Goal: Information Seeking & Learning: Learn about a topic

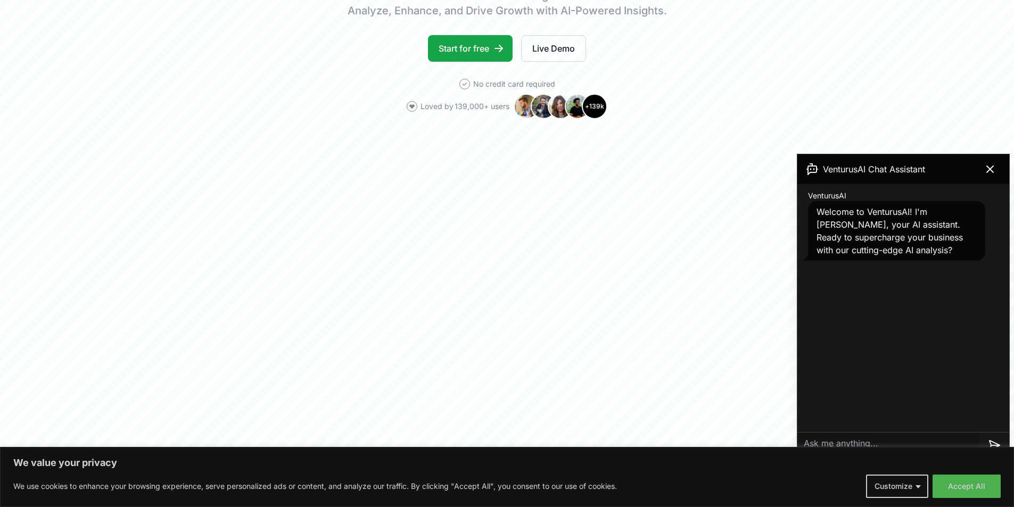
scroll to position [213, 0]
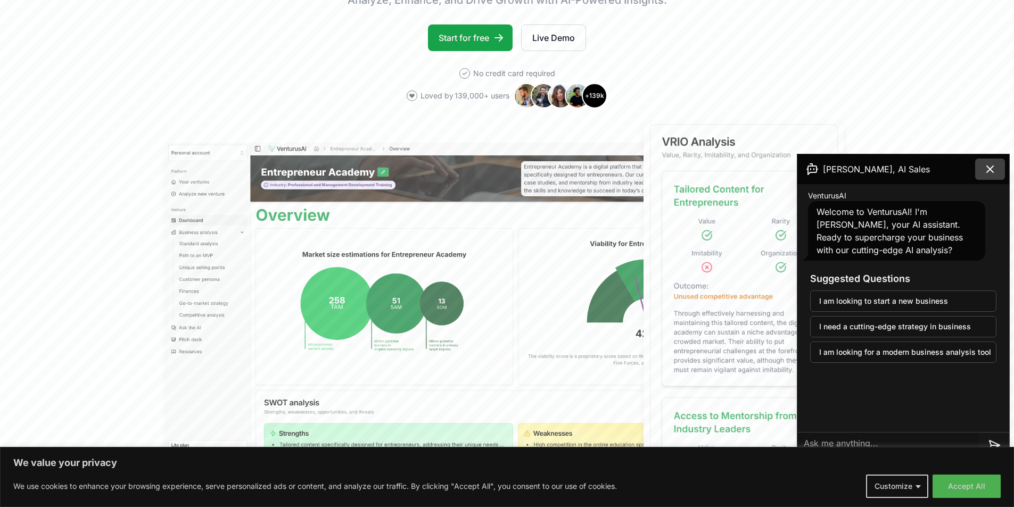
click at [998, 170] on button at bounding box center [990, 169] width 30 height 21
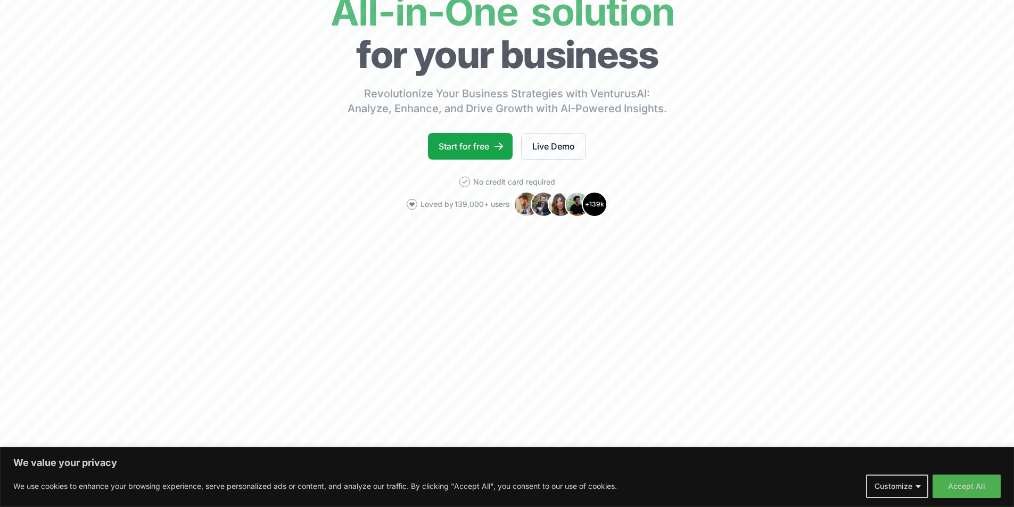
scroll to position [160, 0]
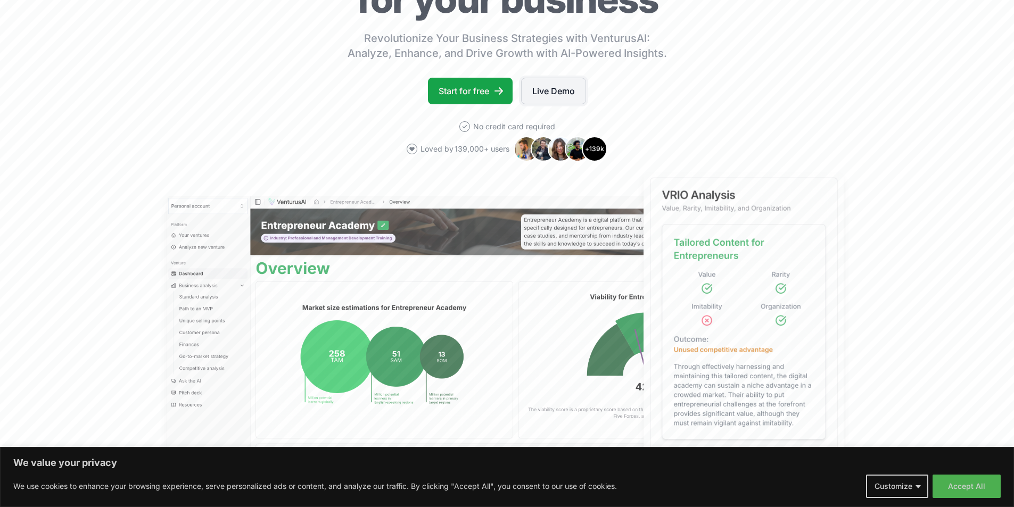
click at [555, 87] on link "Live Demo" at bounding box center [553, 91] width 65 height 27
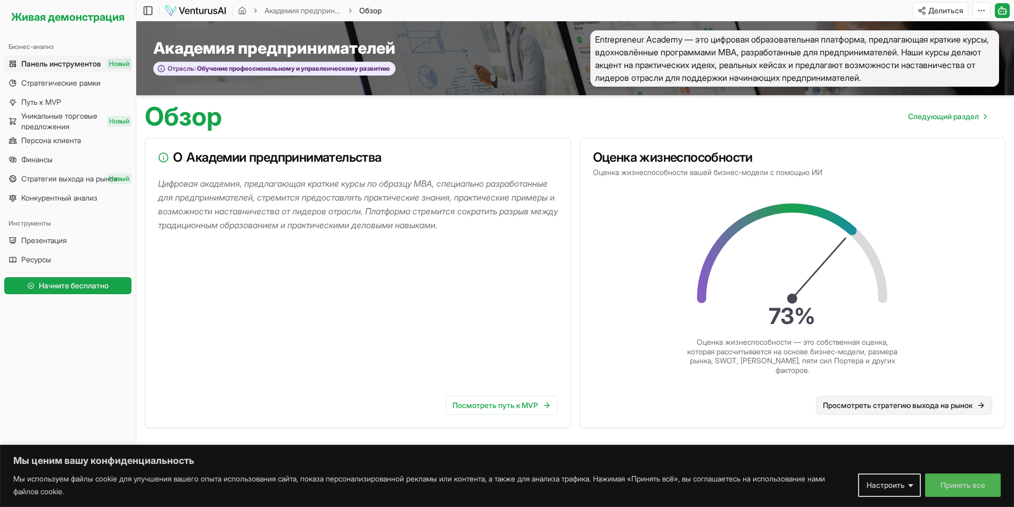
click at [898, 403] on font "Просмотреть стратегию выхода на рынок" at bounding box center [898, 405] width 150 height 9
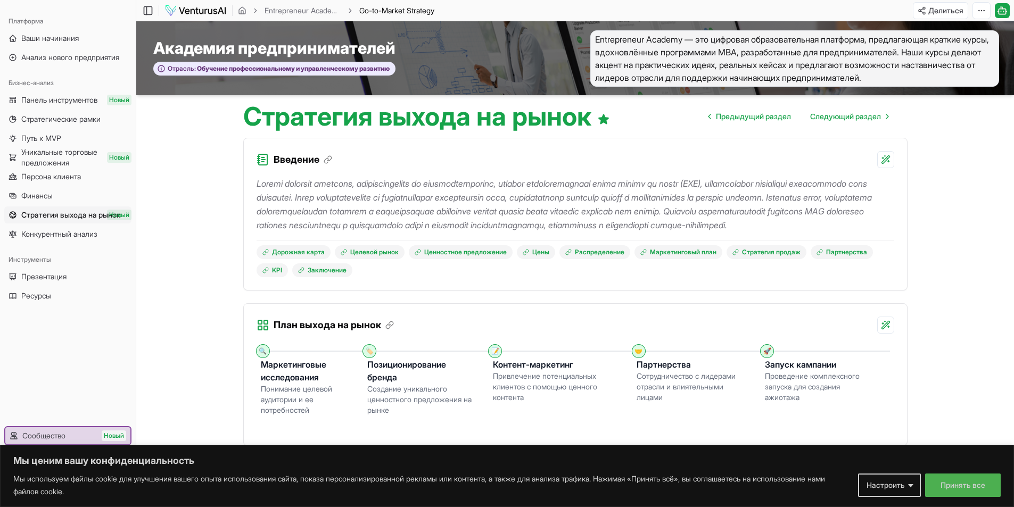
click at [728, 71] on span "Entrepreneur Academy — это цифровая образовательная платформа, предлагающая кра…" at bounding box center [794, 58] width 409 height 56
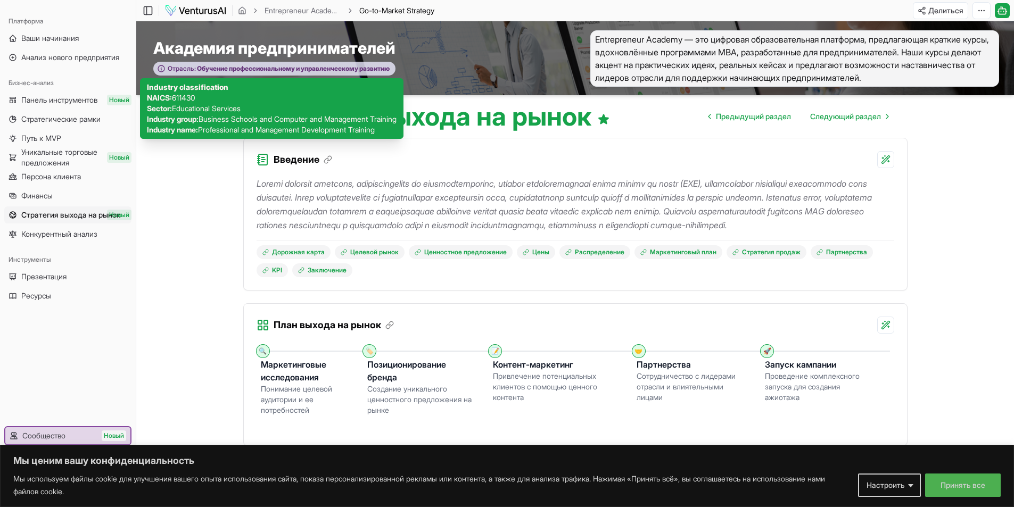
click at [381, 64] on font "Обучение профессиональному и управленческому развитию" at bounding box center [293, 68] width 193 height 8
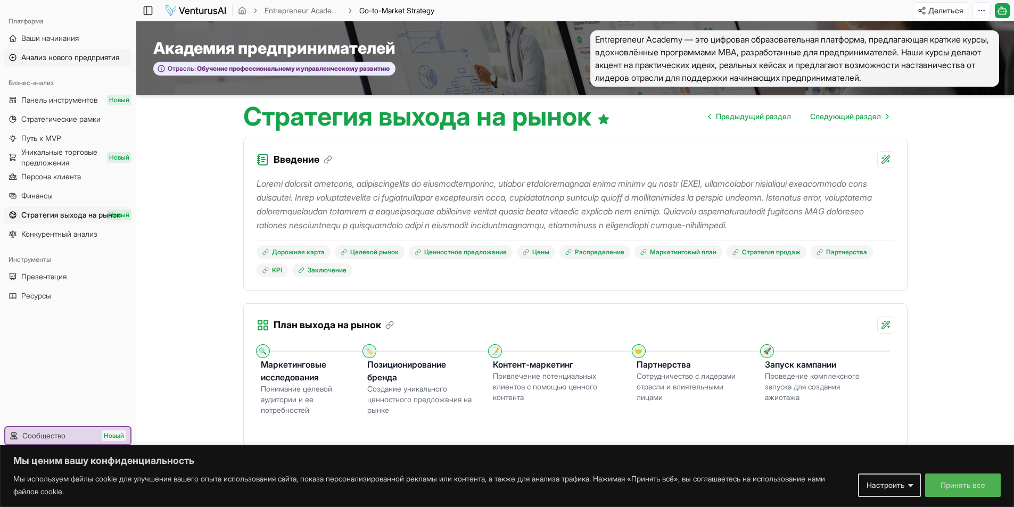
click at [75, 56] on font "Анализ нового предприятия" at bounding box center [70, 57] width 98 height 9
